Goal: Task Accomplishment & Management: Manage account settings

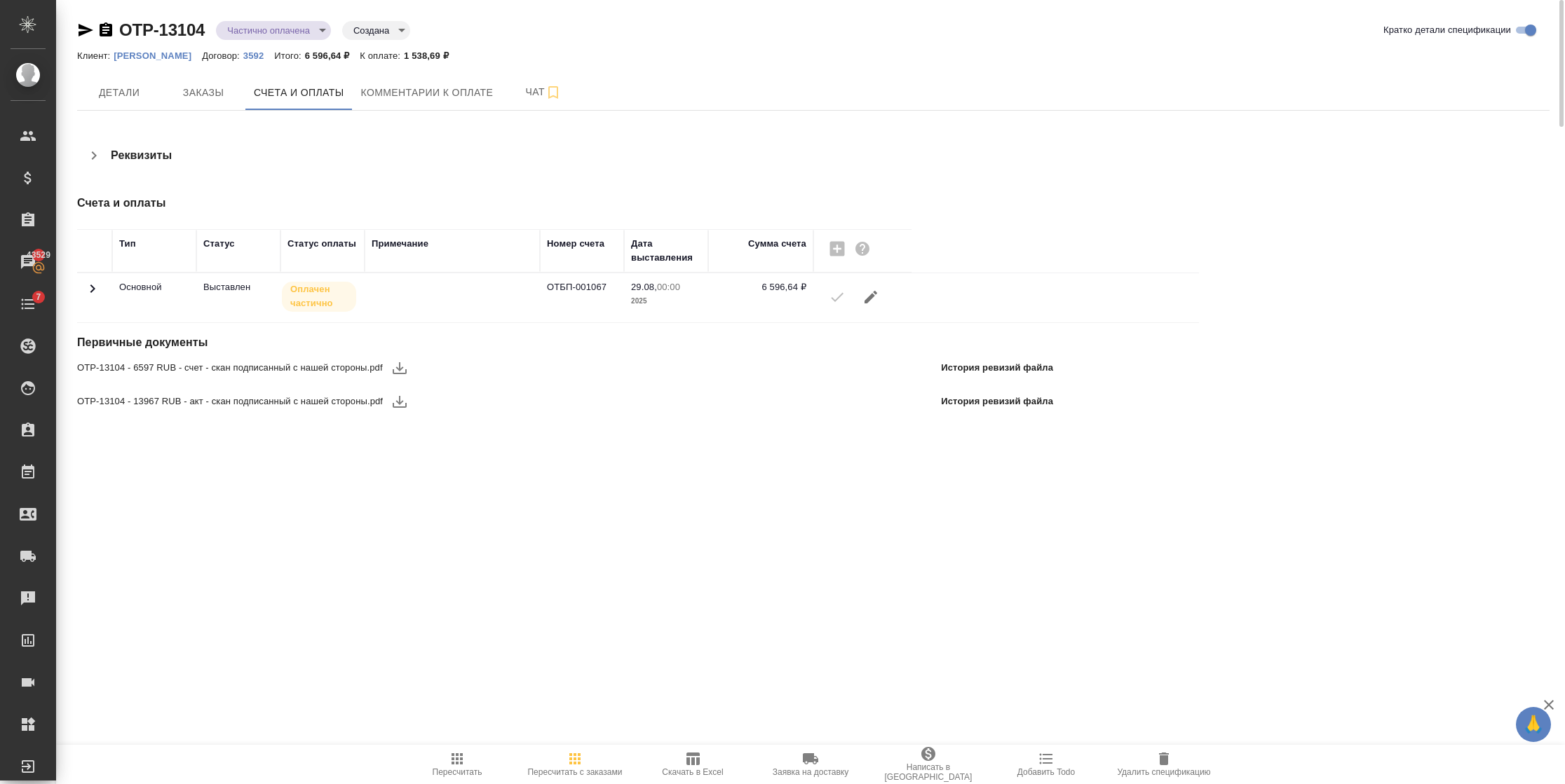
click at [94, 210] on icon at bounding box center [93, 289] width 5 height 9
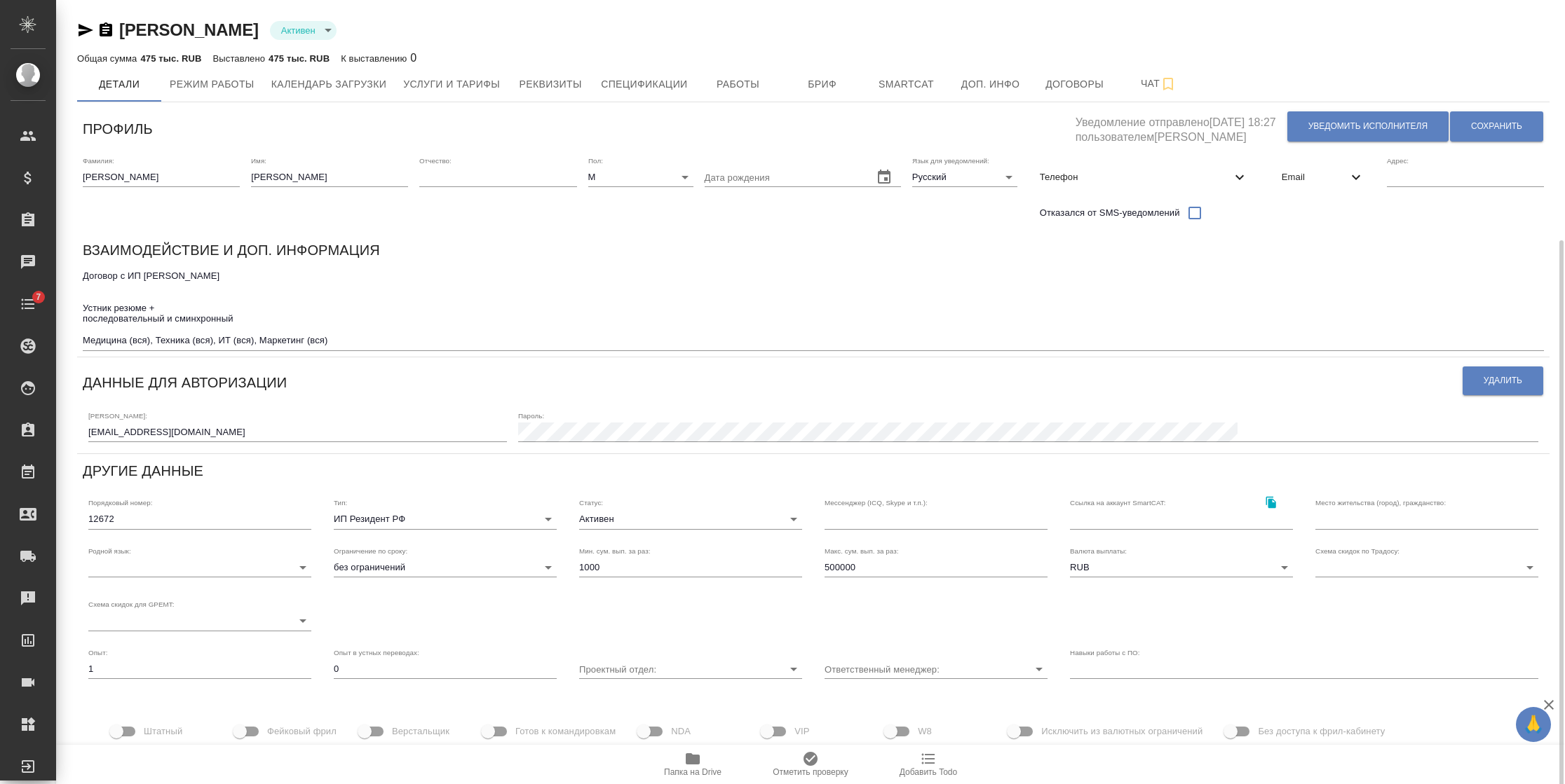
scroll to position [129, 0]
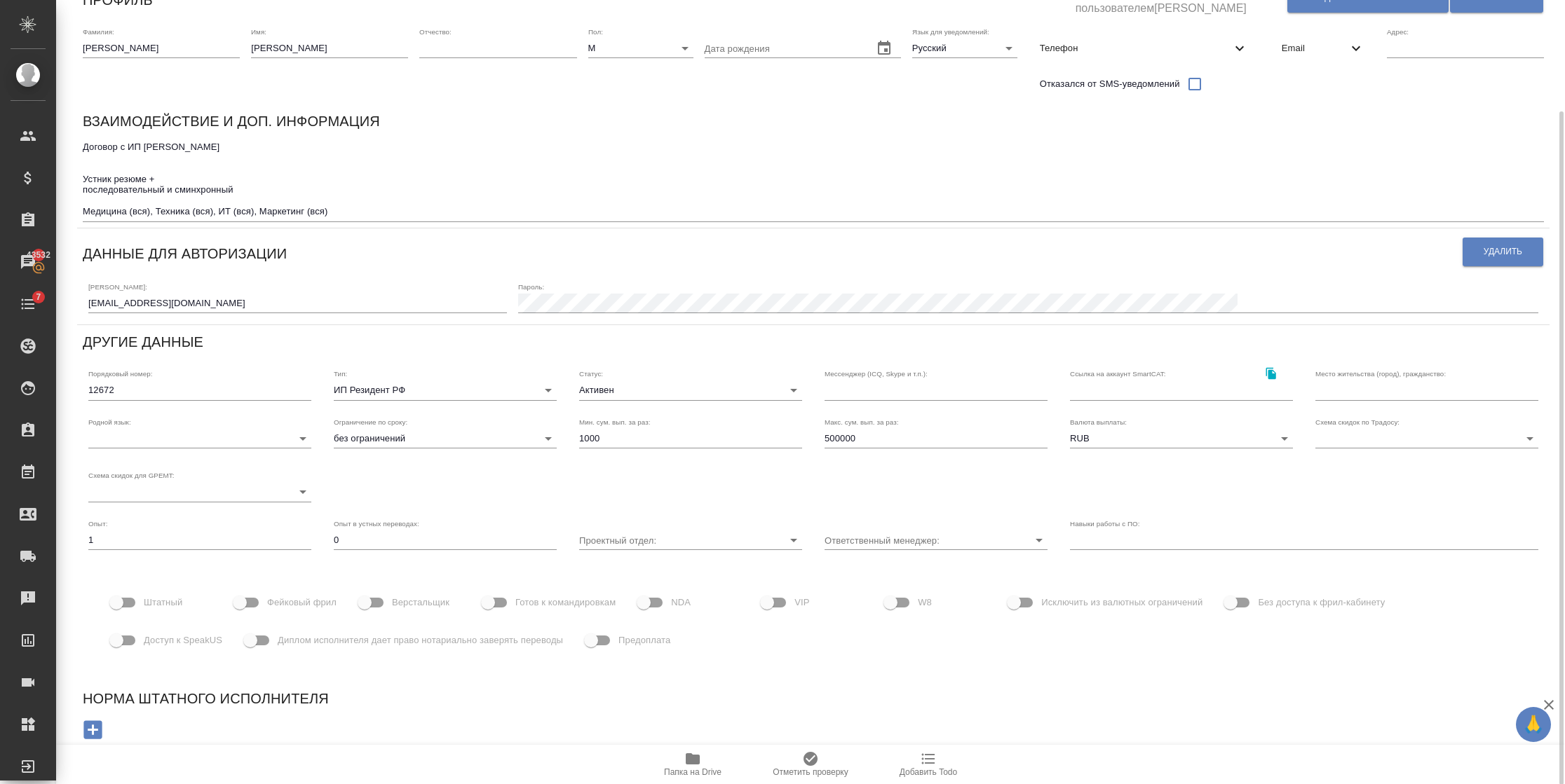
click at [150, 637] on span "Доступ к SpeakUS" at bounding box center [183, 640] width 78 height 14
click at [150, 637] on input "Доступ к SpeakUS" at bounding box center [116, 640] width 80 height 27
checkbox input "true"
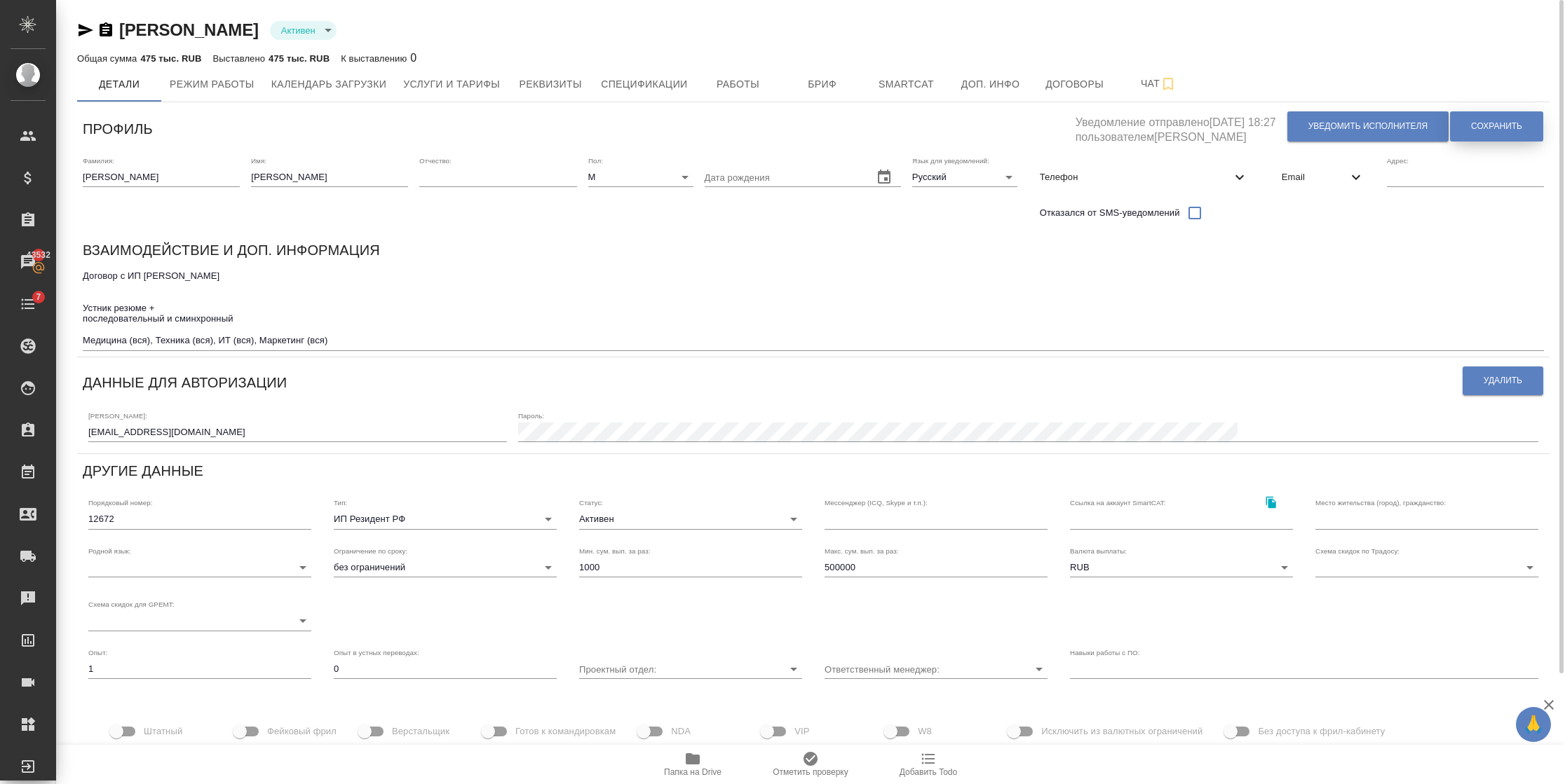
click at [1480, 125] on span "Сохранить" at bounding box center [1496, 126] width 52 height 12
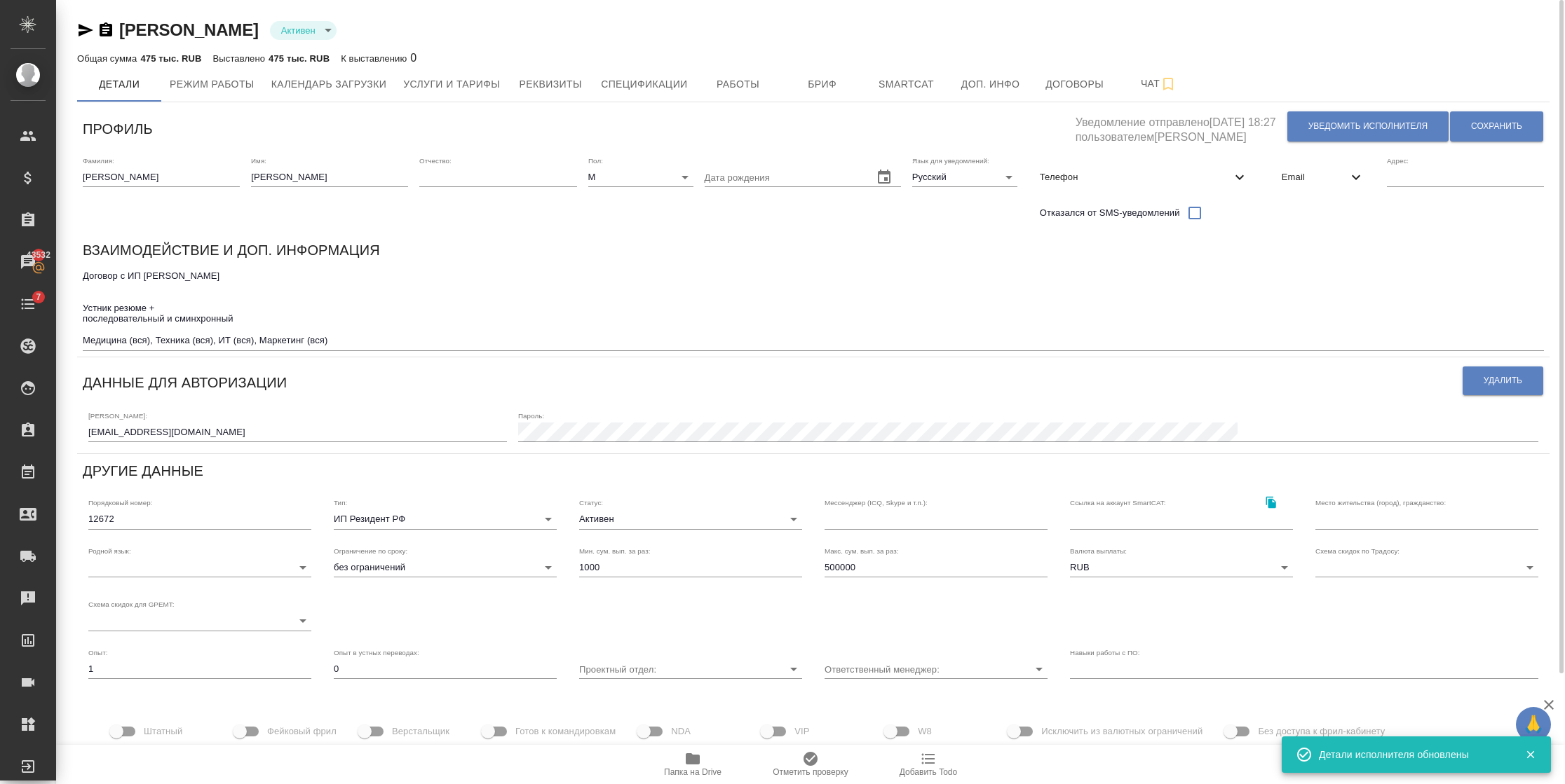
scroll to position [129, 0]
